Goal: Find specific page/section: Find specific page/section

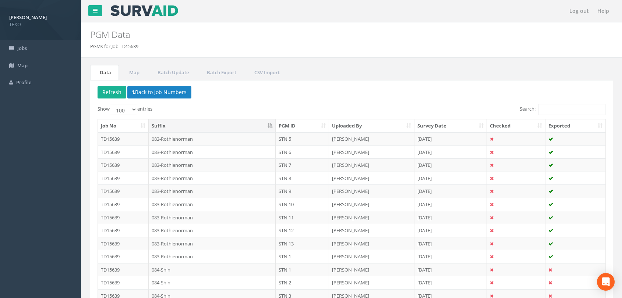
select select "100"
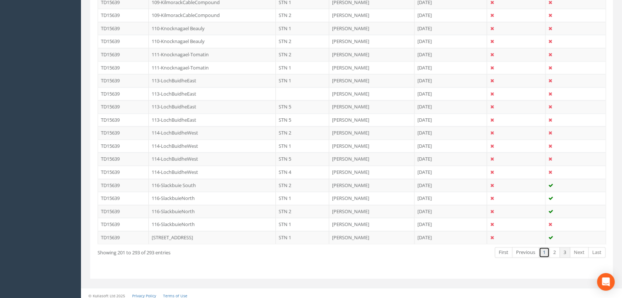
click at [542, 251] on link "1" at bounding box center [544, 252] width 11 height 11
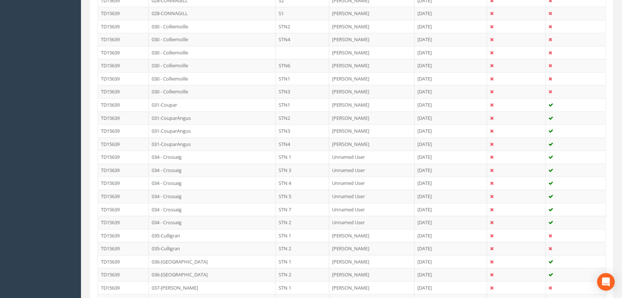
scroll to position [760, 0]
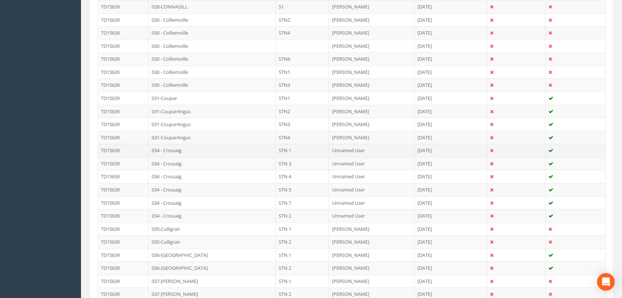
click at [232, 149] on td "034 - Crossaig" at bounding box center [212, 150] width 127 height 13
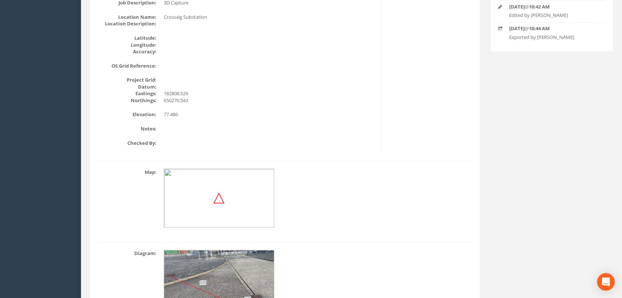
scroll to position [0, 0]
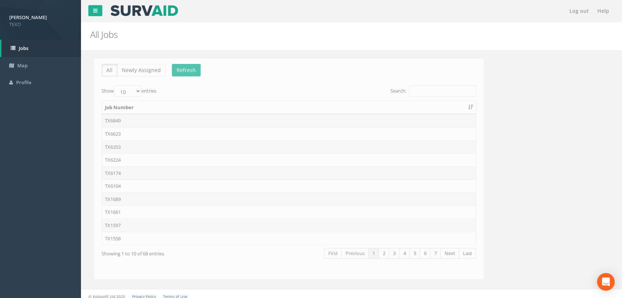
drag, startPoint x: 233, startPoint y: 207, endPoint x: 182, endPoint y: 194, distance: 52.7
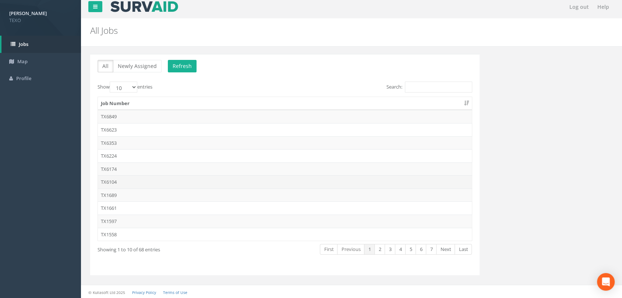
scroll to position [4, 0]
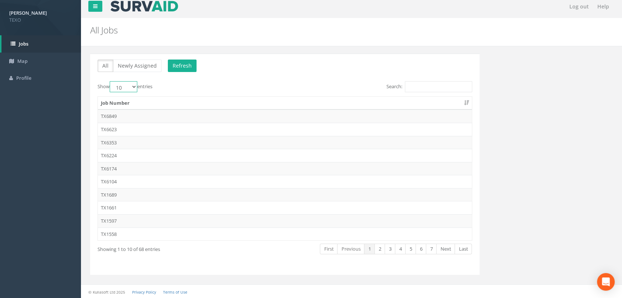
click at [123, 88] on select "10 25 50 100" at bounding box center [124, 86] width 28 height 11
select select "100"
click at [111, 81] on select "10 25 50 100" at bounding box center [124, 86] width 28 height 11
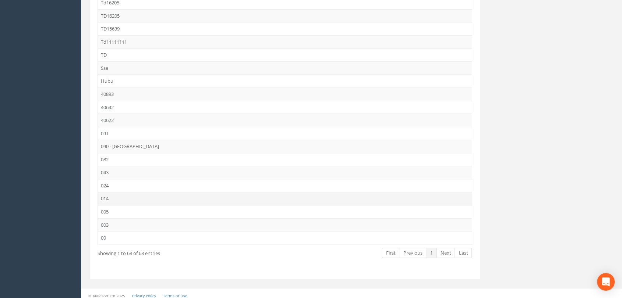
scroll to position [761, 0]
click at [120, 27] on td "TD15639" at bounding box center [285, 27] width 374 height 13
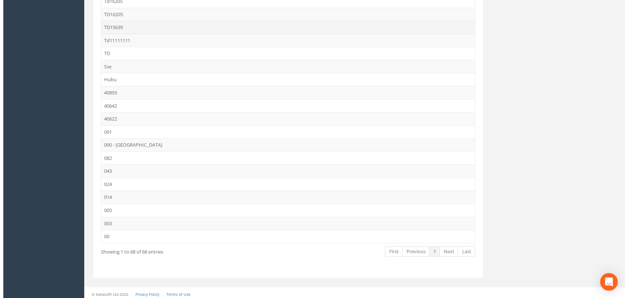
scroll to position [0, 0]
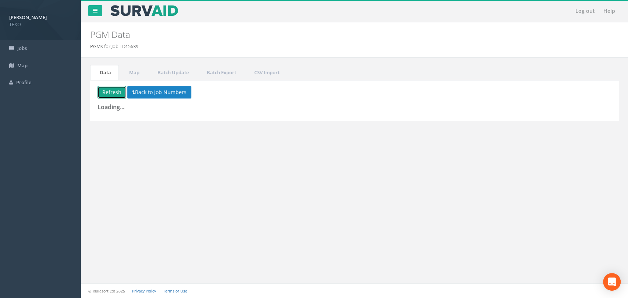
click at [107, 94] on button "Refresh" at bounding box center [111, 92] width 29 height 13
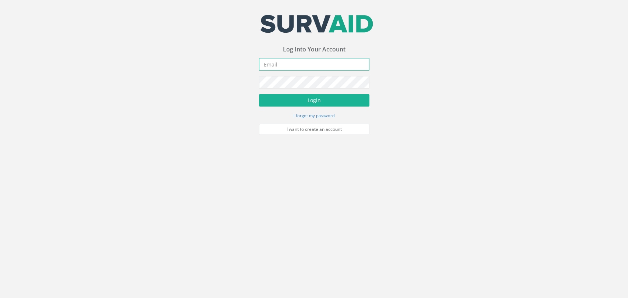
click at [282, 69] on input "email" at bounding box center [314, 64] width 110 height 13
type input "[PERSON_NAME][EMAIL_ADDRESS][DOMAIN_NAME]"
click at [259, 94] on button "Login" at bounding box center [314, 100] width 110 height 13
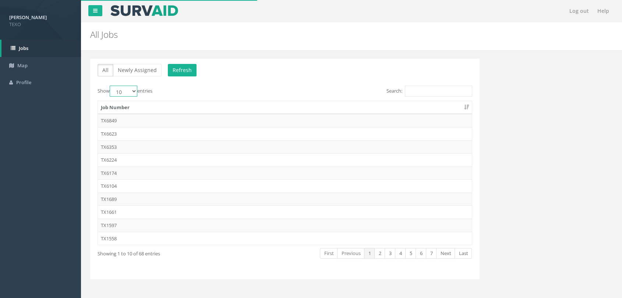
click at [130, 93] on select "10 25 50 100" at bounding box center [124, 91] width 28 height 11
select select "100"
click at [111, 86] on select "10 25 50 100" at bounding box center [124, 91] width 28 height 11
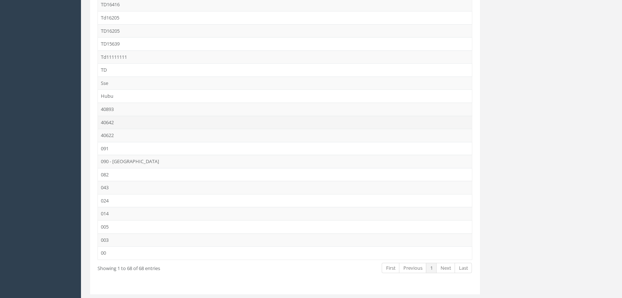
scroll to position [706, 0]
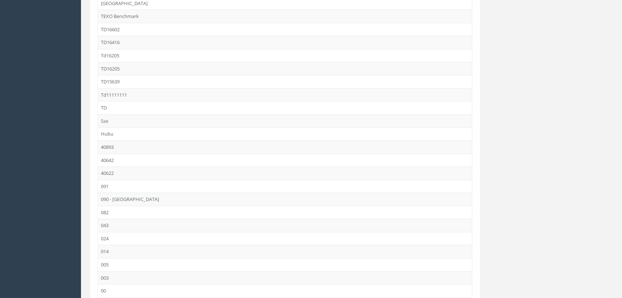
click at [118, 81] on td "TD15639" at bounding box center [285, 81] width 374 height 13
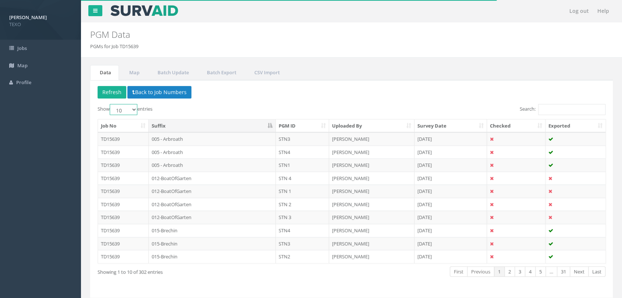
click at [128, 109] on select "10 25 50 100" at bounding box center [124, 109] width 28 height 11
select select "100"
click at [111, 104] on select "10 25 50 100" at bounding box center [124, 109] width 28 height 11
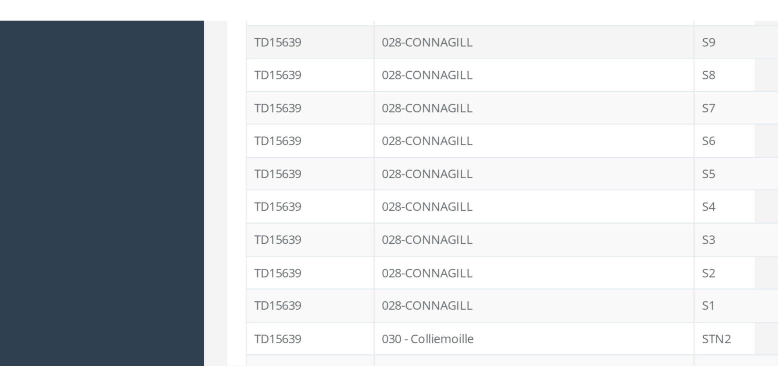
scroll to position [655, 0]
